Goal: Task Accomplishment & Management: Manage account settings

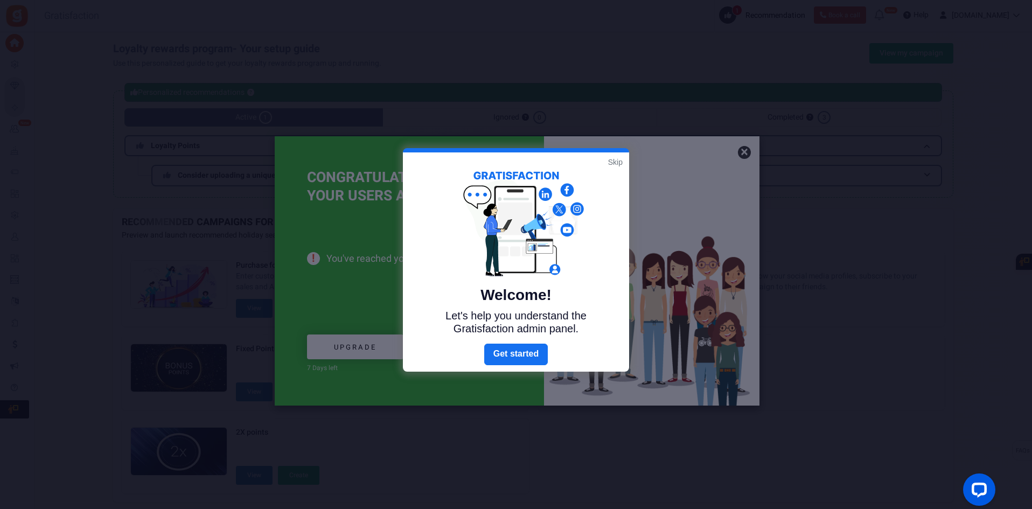
click at [618, 165] on link "Skip" at bounding box center [615, 162] width 15 height 11
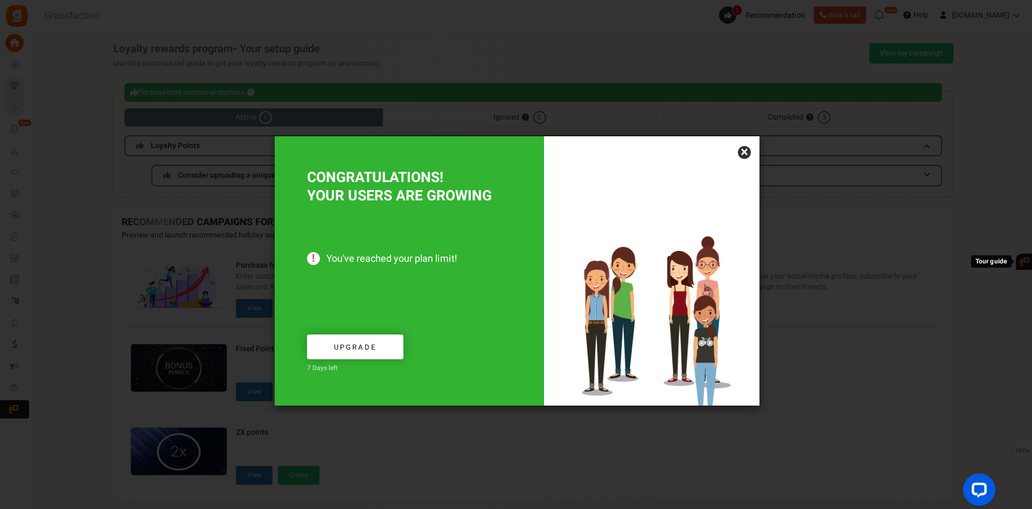
click at [751, 154] on link "×" at bounding box center [744, 152] width 13 height 13
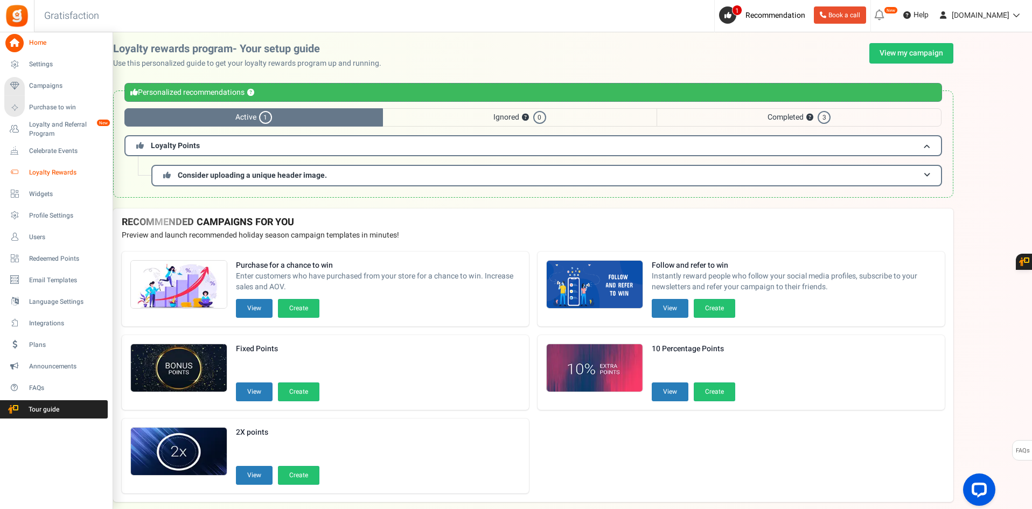
click at [33, 173] on span "Loyalty Rewards" at bounding box center [66, 172] width 75 height 9
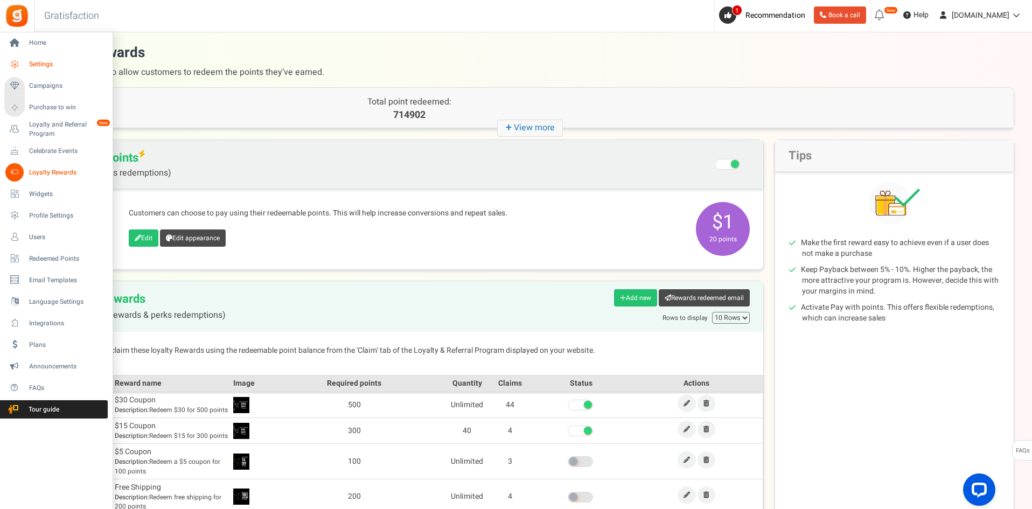
click at [44, 64] on span "Settings" at bounding box center [66, 64] width 75 height 9
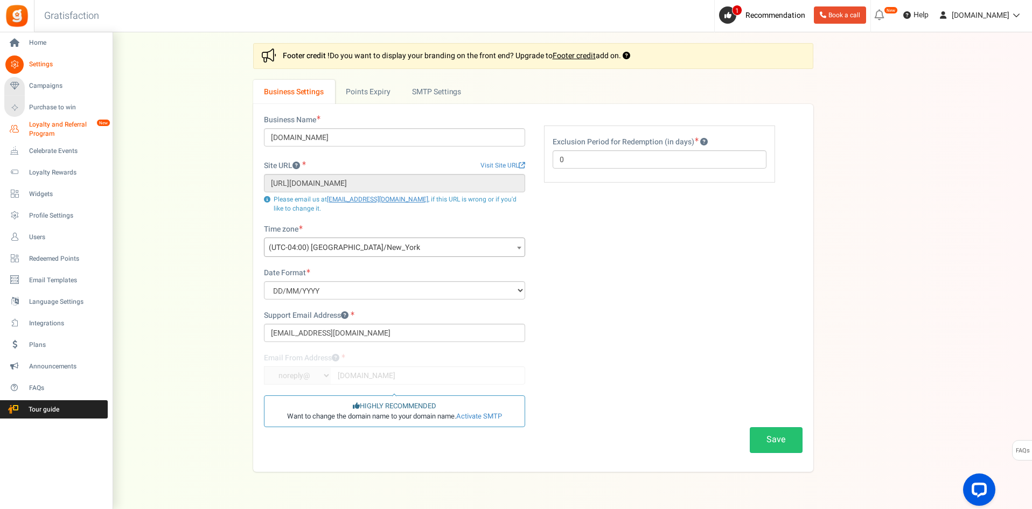
click at [36, 127] on span "Loyalty and Referral Program" at bounding box center [68, 129] width 79 height 18
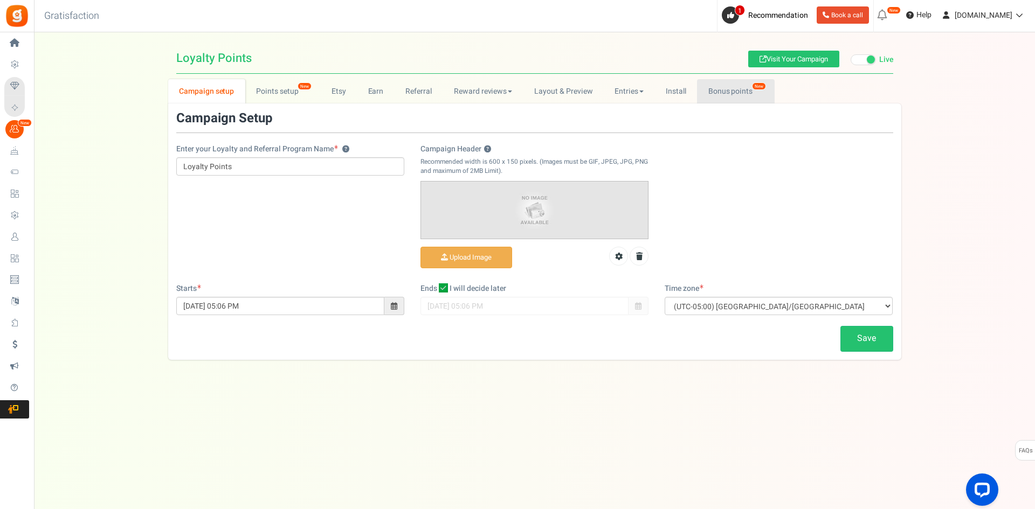
click at [736, 86] on link "Bonus points New" at bounding box center [735, 91] width 77 height 24
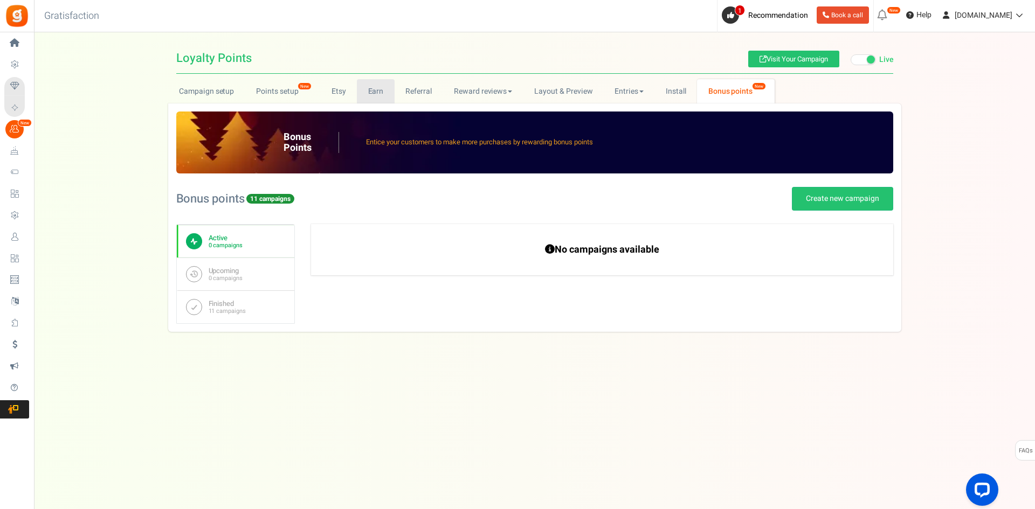
click at [382, 96] on link "Earn" at bounding box center [376, 91] width 38 height 24
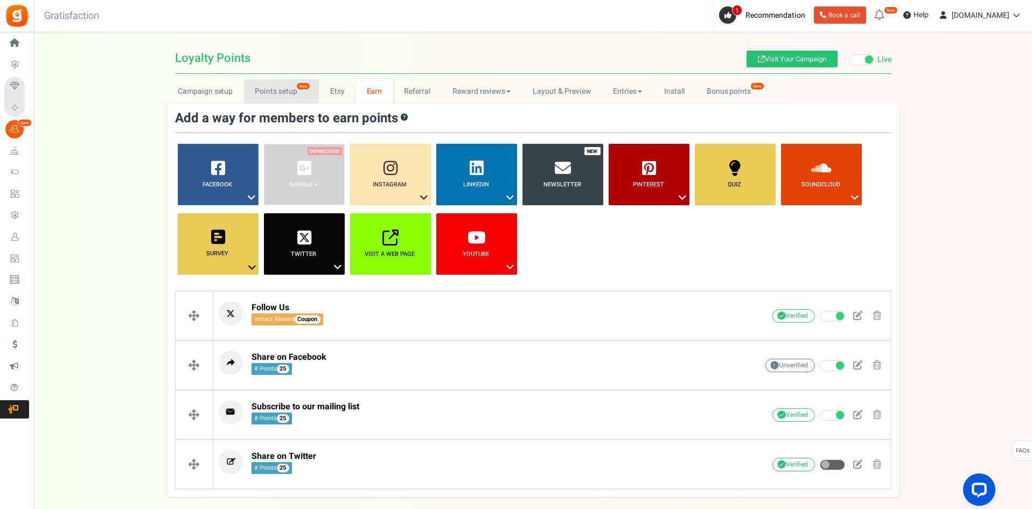
click at [293, 92] on link "Points setup New" at bounding box center [281, 91] width 75 height 24
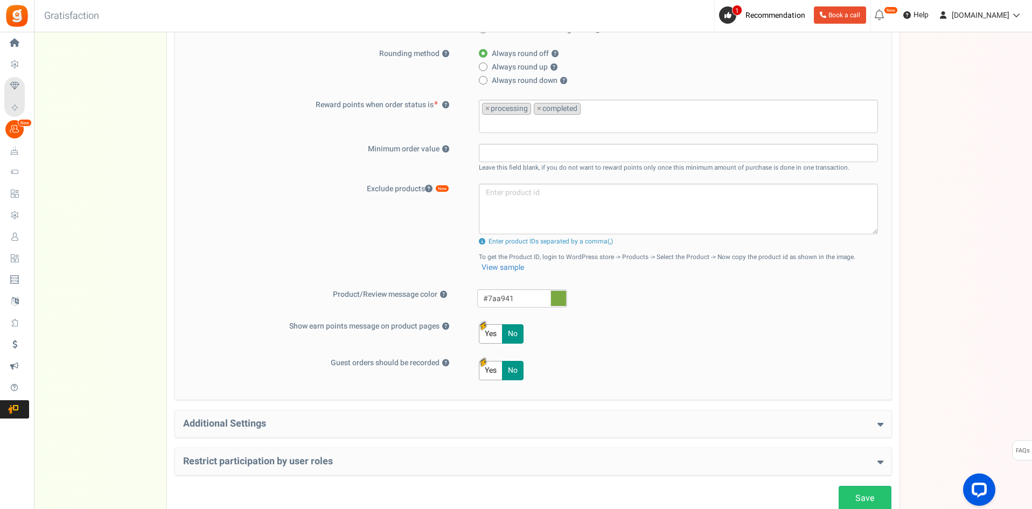
scroll to position [373, 0]
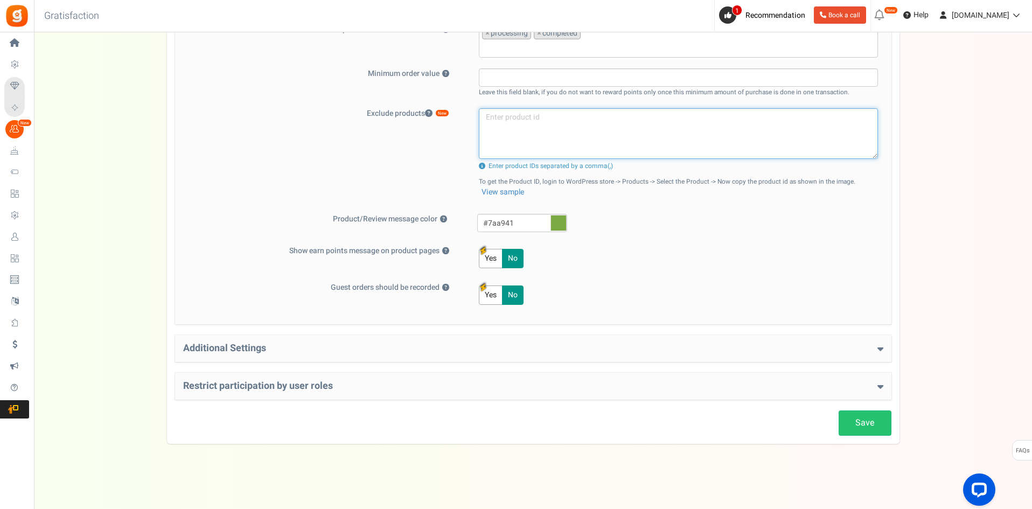
click at [541, 147] on textarea at bounding box center [678, 133] width 399 height 51
click at [678, 137] on textarea at bounding box center [678, 133] width 399 height 51
paste textarea "54697"
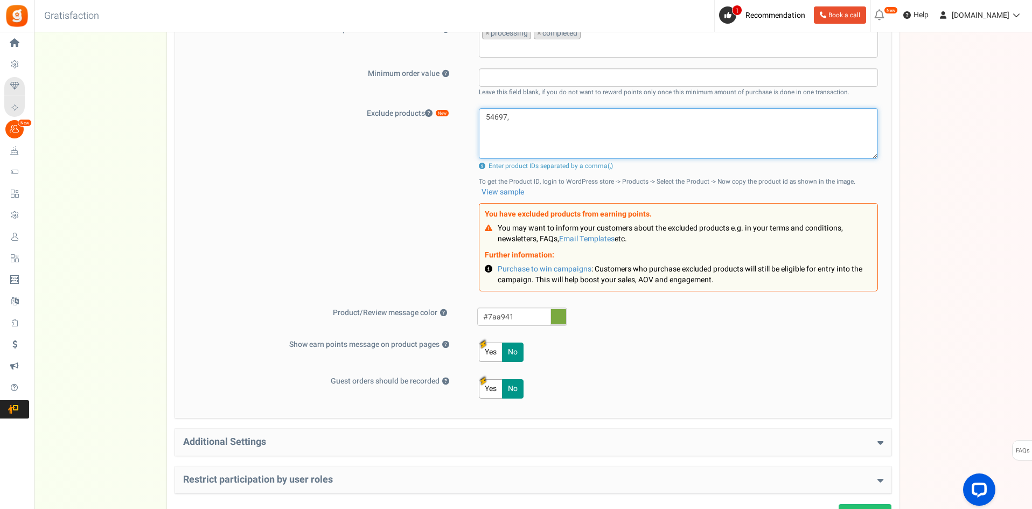
type textarea "54697,"
click at [549, 129] on textarea "54697," at bounding box center [678, 133] width 399 height 51
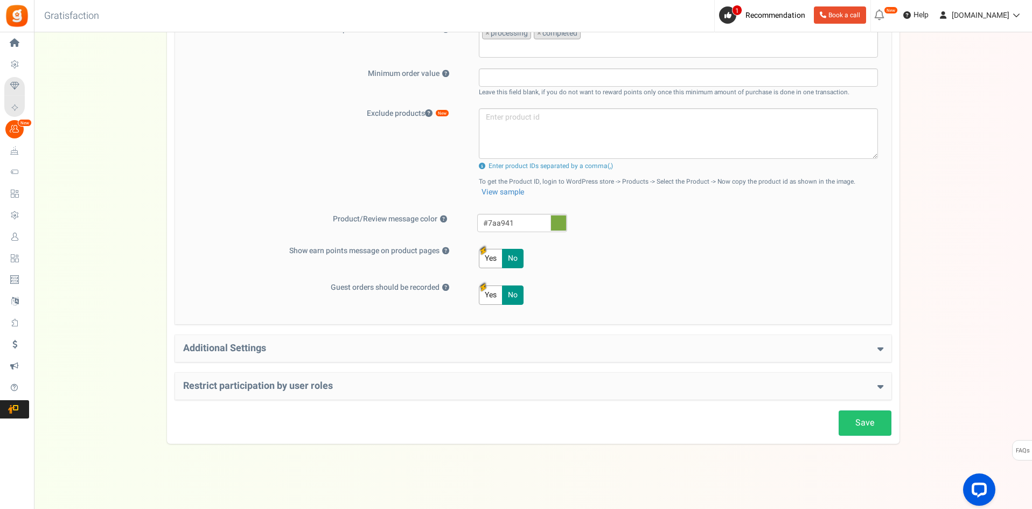
click at [386, 342] on div "Additional Settings Welcome Bonus ? Yes No Enter Welcome Points 50 Welcome Note…" at bounding box center [533, 348] width 717 height 27
click at [879, 345] on icon at bounding box center [881, 349] width 6 height 10
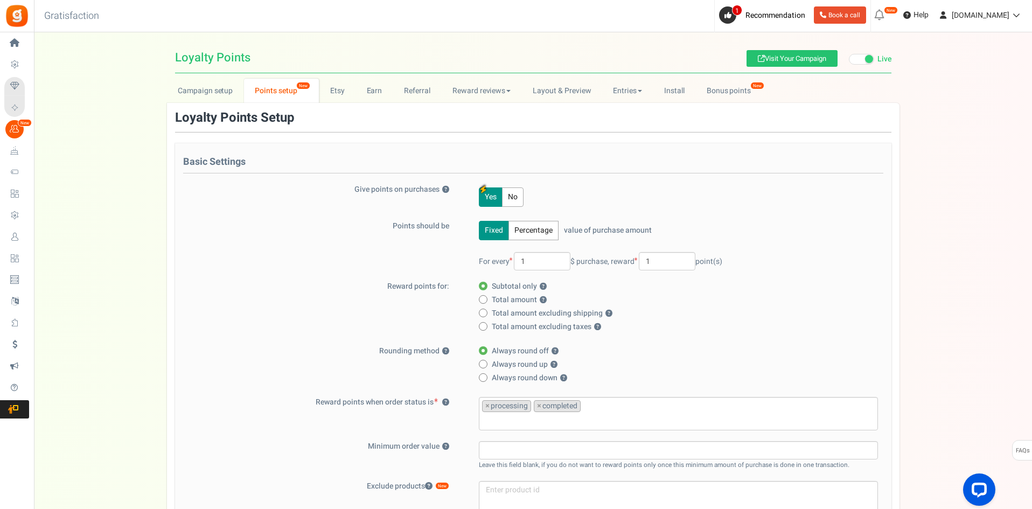
scroll to position [0, 0]
click at [220, 88] on link "Campaign setup" at bounding box center [205, 91] width 77 height 24
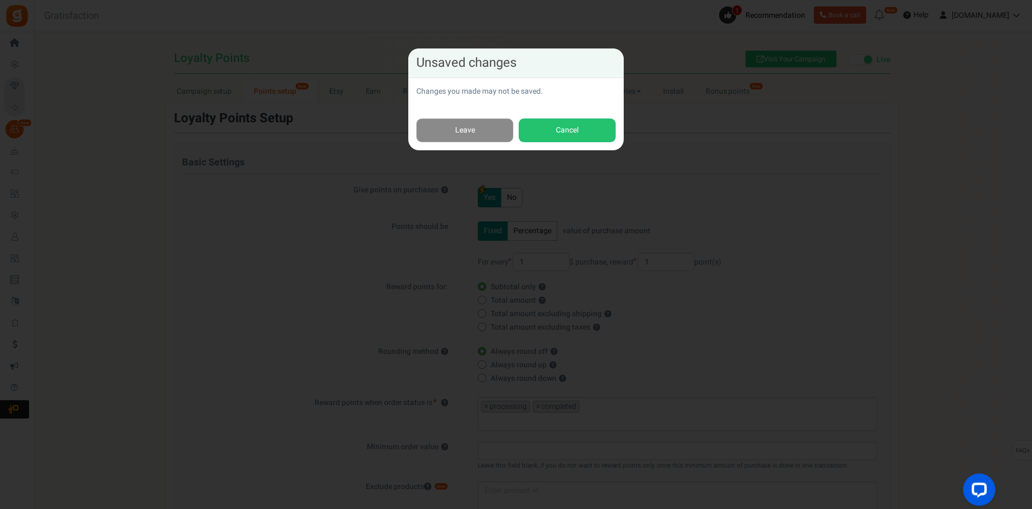
click at [506, 130] on link "Leave" at bounding box center [465, 131] width 97 height 24
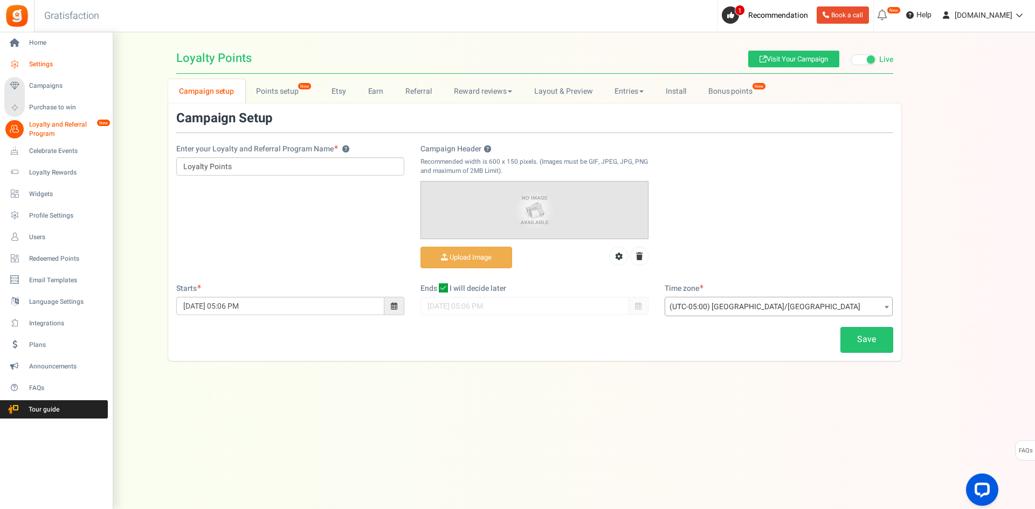
click at [58, 67] on span "Settings" at bounding box center [66, 64] width 75 height 9
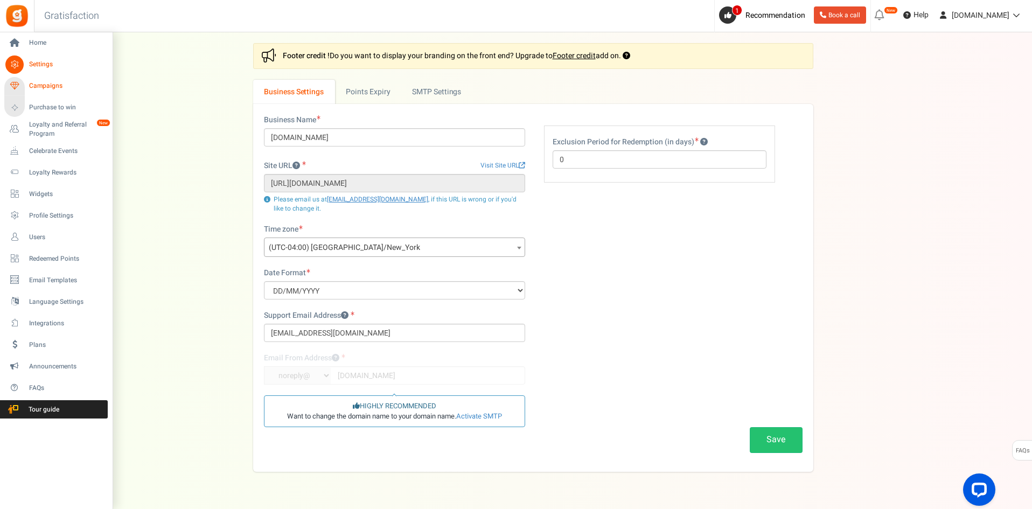
click at [36, 84] on span "Campaigns" at bounding box center [66, 85] width 75 height 9
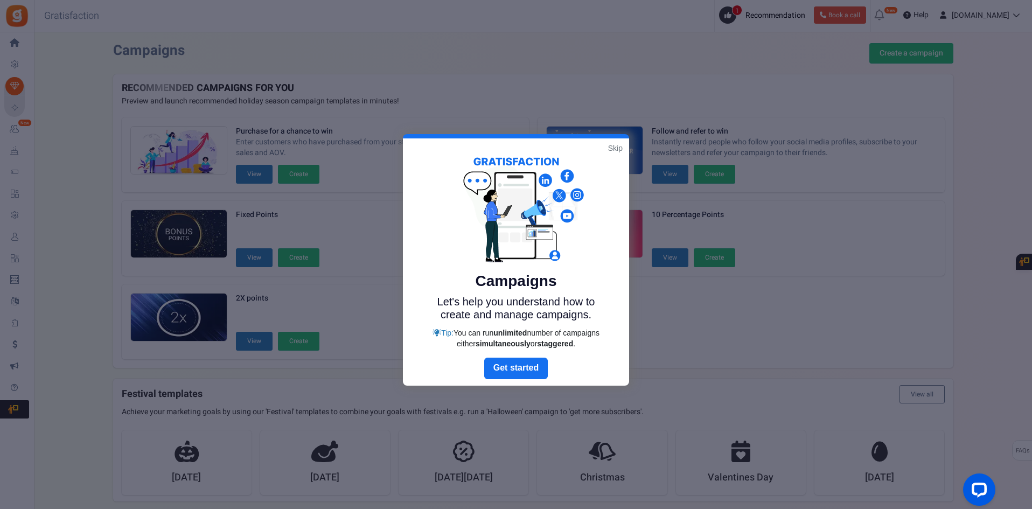
click at [615, 149] on link "Skip" at bounding box center [615, 148] width 15 height 11
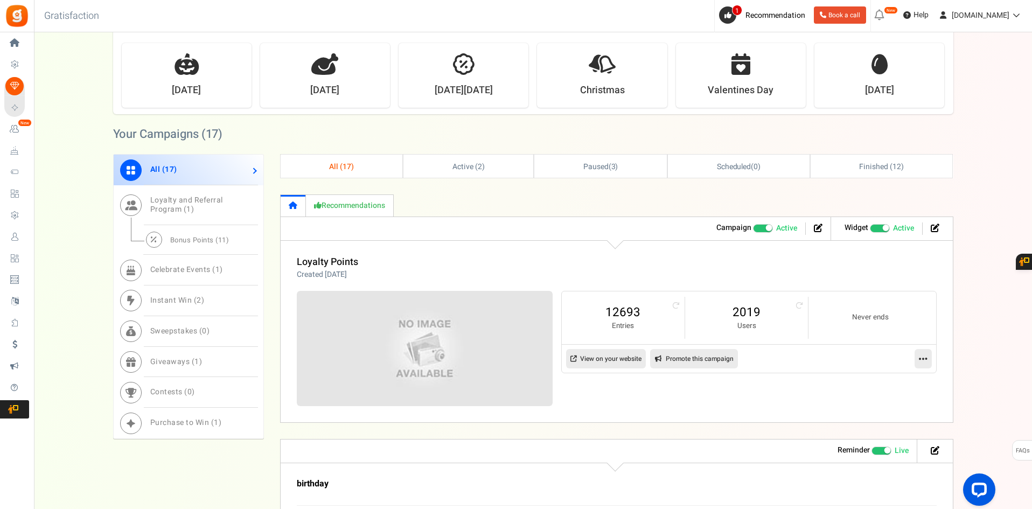
scroll to position [431, 0]
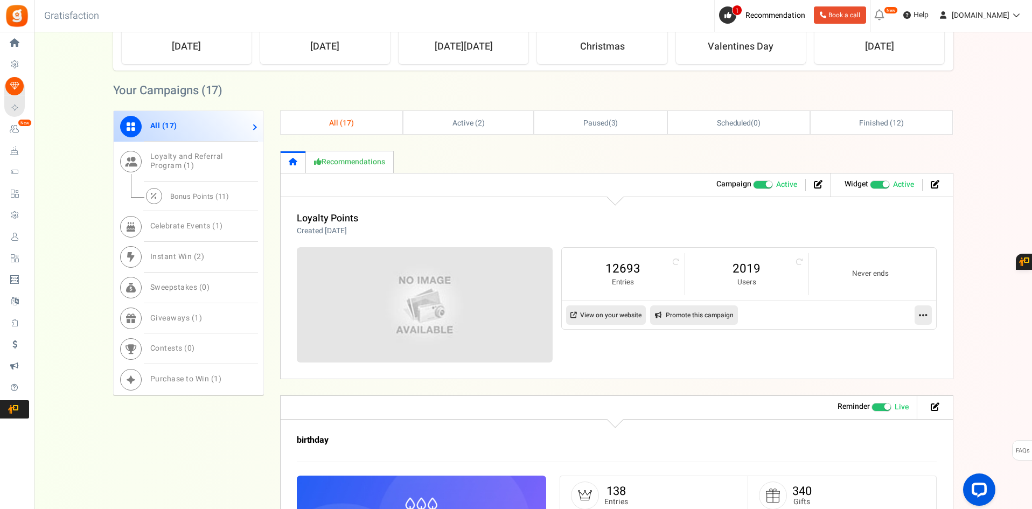
click at [916, 311] on link at bounding box center [923, 315] width 17 height 19
click at [878, 337] on link "Edit" at bounding box center [889, 341] width 80 height 20
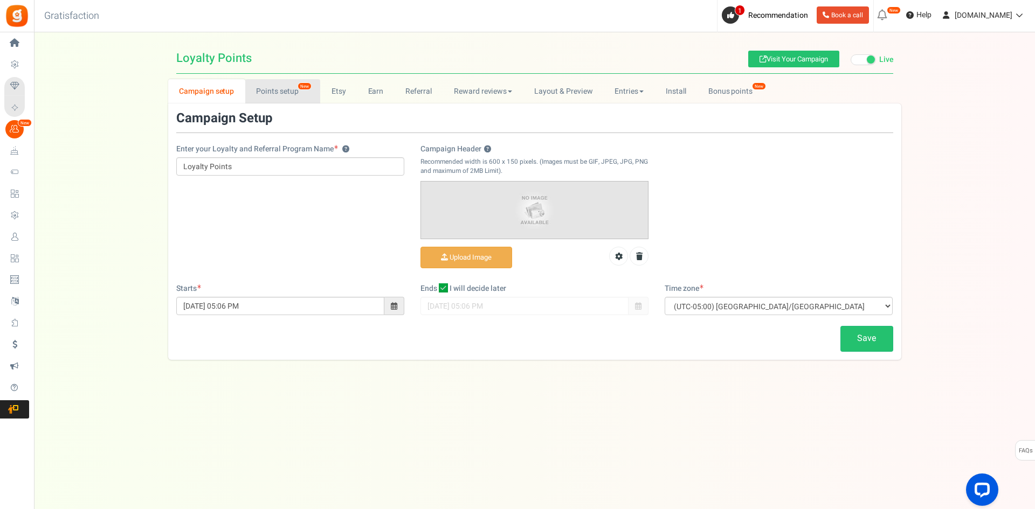
click at [292, 89] on link "Points setup New" at bounding box center [282, 91] width 75 height 24
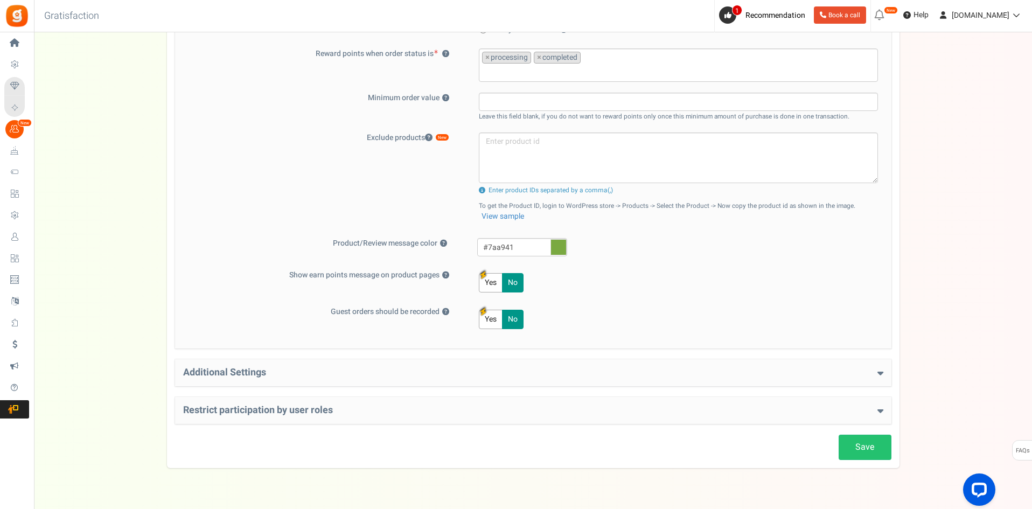
scroll to position [373, 0]
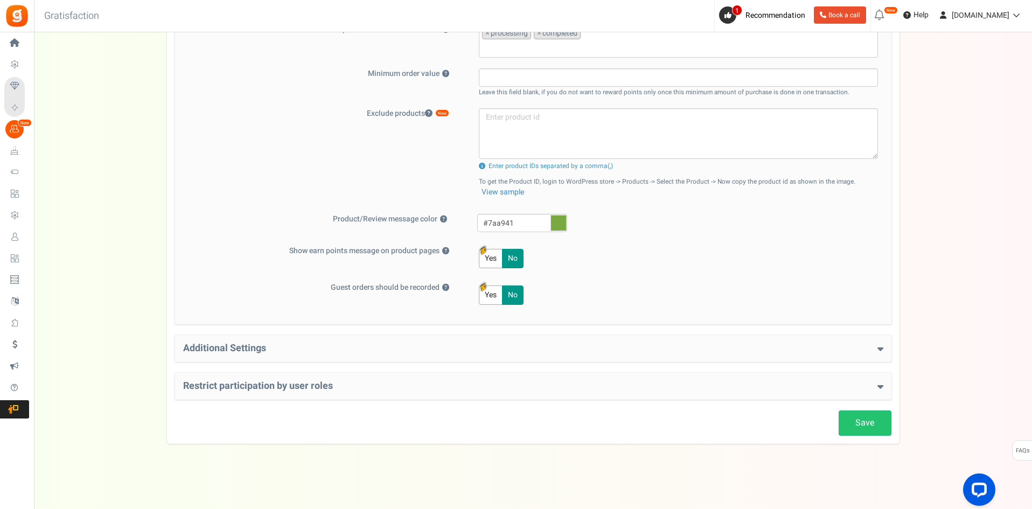
click at [884, 345] on div "Additional Settings Welcome Bonus ? Yes No Enter Welcome Points 50 Welcome Note…" at bounding box center [533, 348] width 717 height 27
click at [881, 345] on icon at bounding box center [881, 349] width 6 height 10
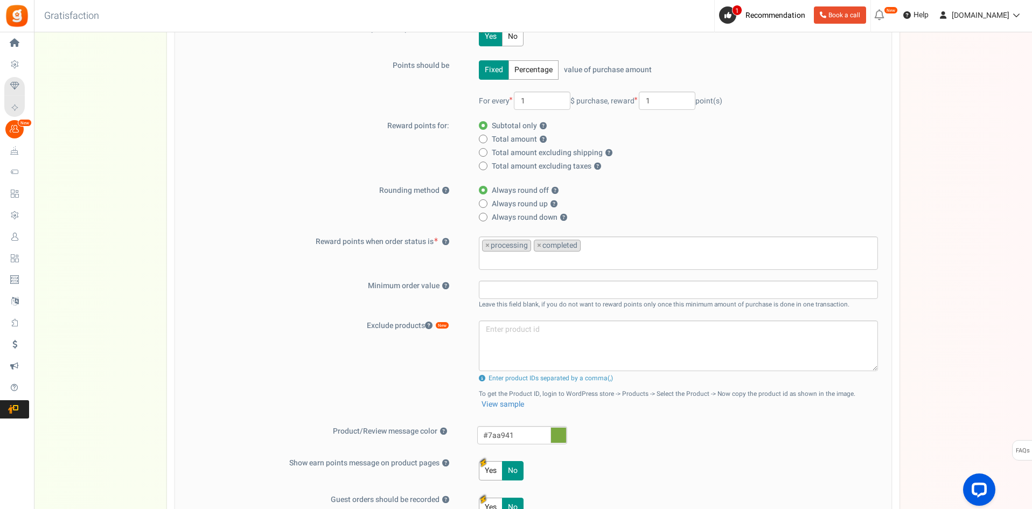
scroll to position [0, 0]
